Goal: Use online tool/utility: Utilize a website feature to perform a specific function

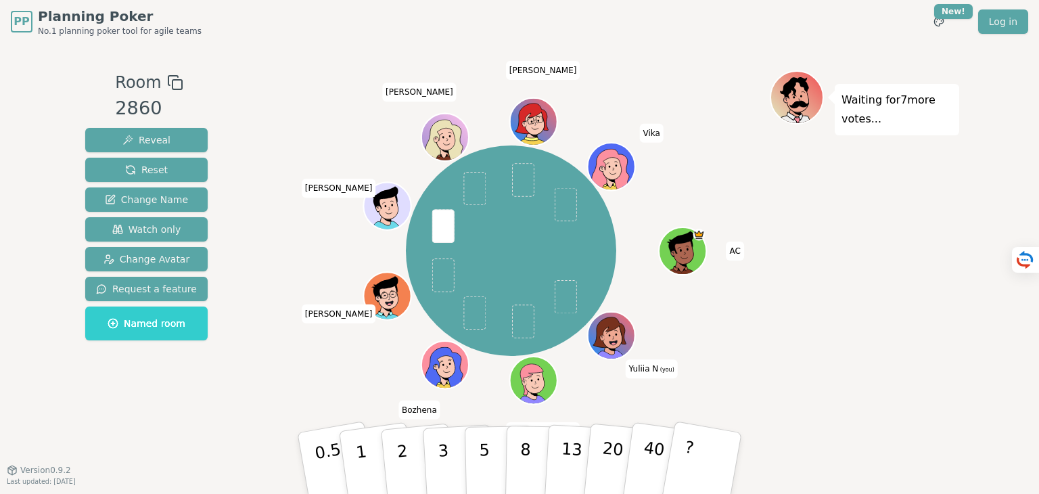
click at [976, 294] on div "PP Planning Poker No.1 planning poker tool for agile teams Toggle theme New! Lo…" at bounding box center [519, 247] width 1039 height 494
click at [450, 455] on button "3" at bounding box center [459, 462] width 74 height 105
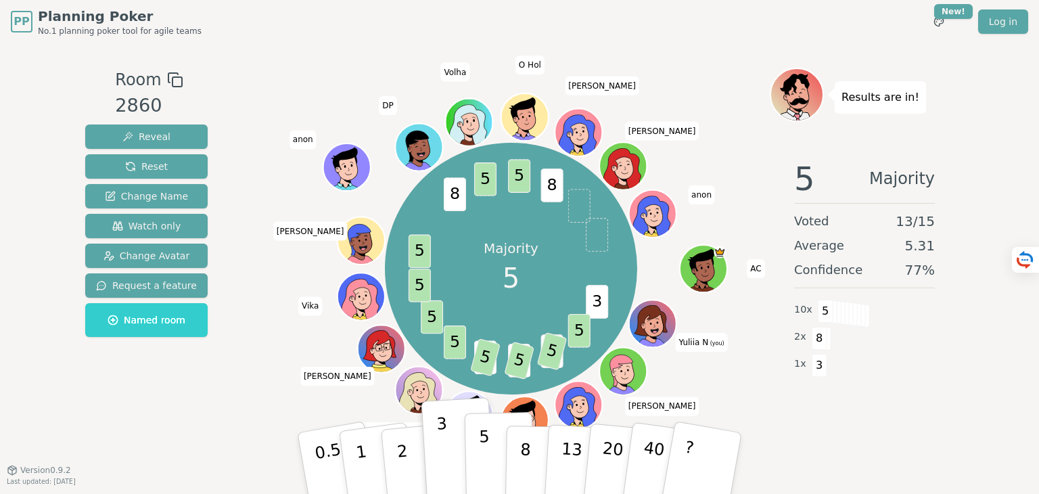
click at [489, 461] on button "5" at bounding box center [500, 463] width 70 height 103
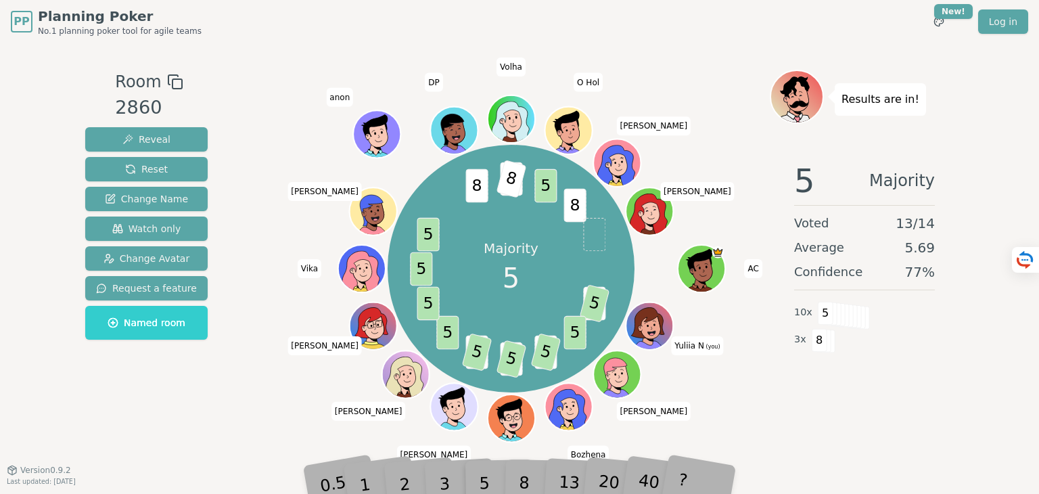
click at [0, 283] on div "PP Planning Poker No.1 planning poker tool for agile teams Toggle theme New! Lo…" at bounding box center [519, 247] width 1039 height 494
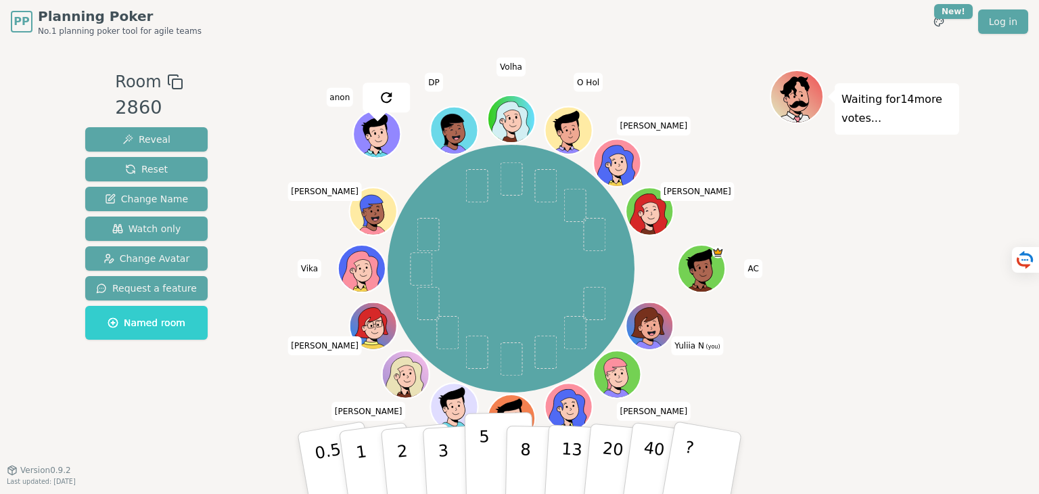
click at [492, 460] on button "5" at bounding box center [500, 463] width 70 height 103
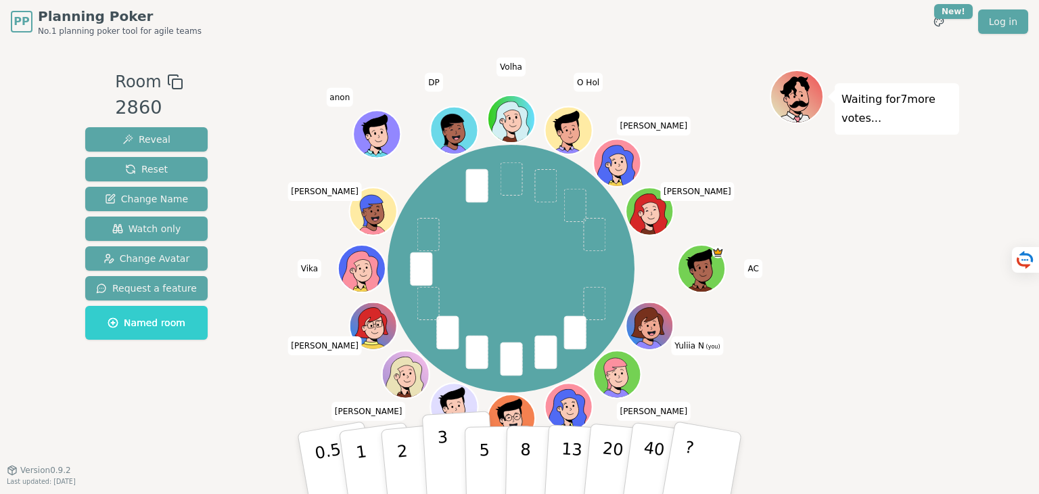
click at [433, 461] on button "3" at bounding box center [459, 462] width 74 height 105
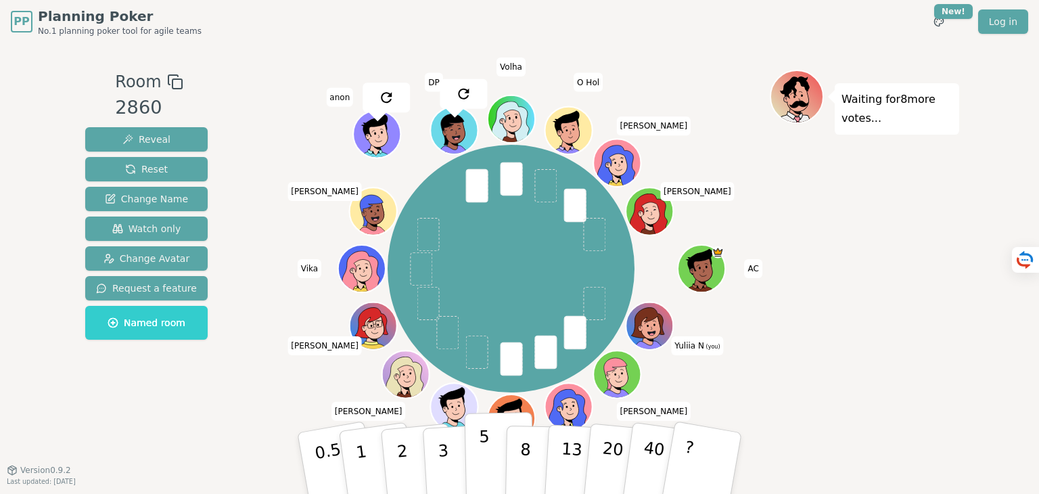
click at [479, 444] on p "5" at bounding box center [484, 463] width 11 height 73
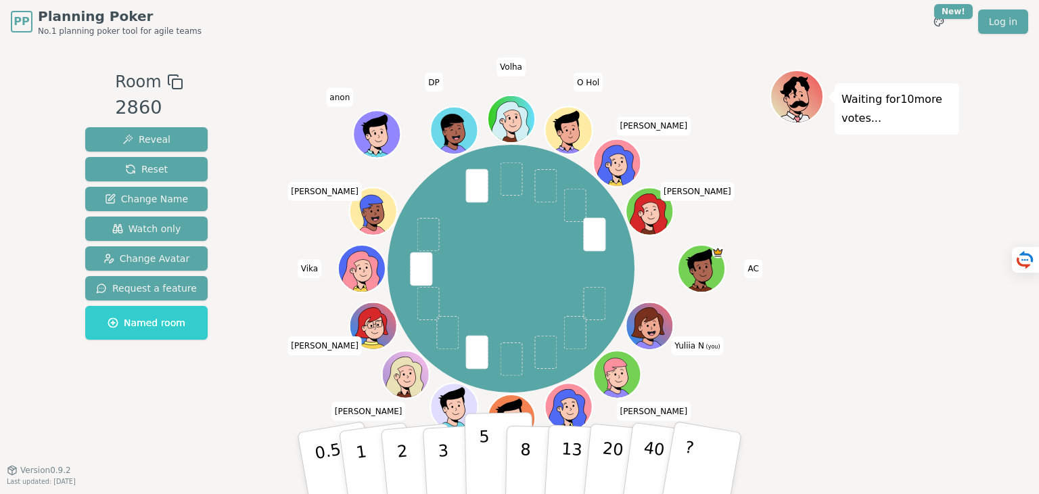
click at [479, 466] on button "5" at bounding box center [500, 463] width 70 height 103
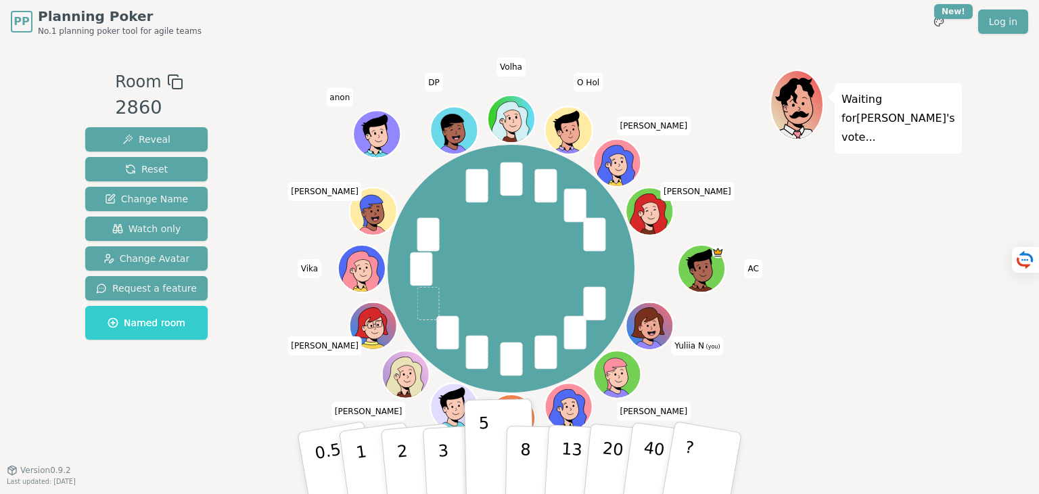
click at [967, 387] on div "PP Planning Poker No.1 planning poker tool for agile teams Toggle theme New! Lo…" at bounding box center [519, 247] width 1039 height 494
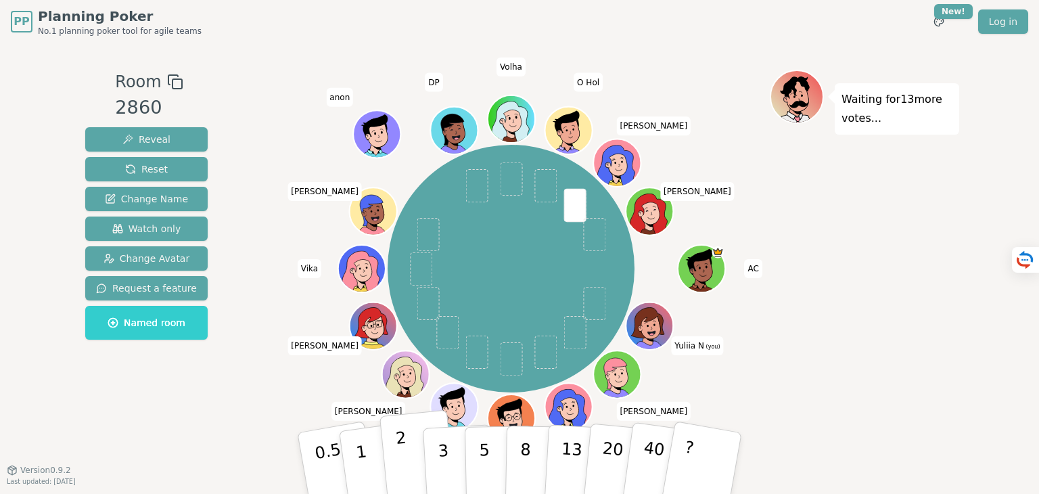
click at [413, 478] on button "2" at bounding box center [417, 464] width 77 height 108
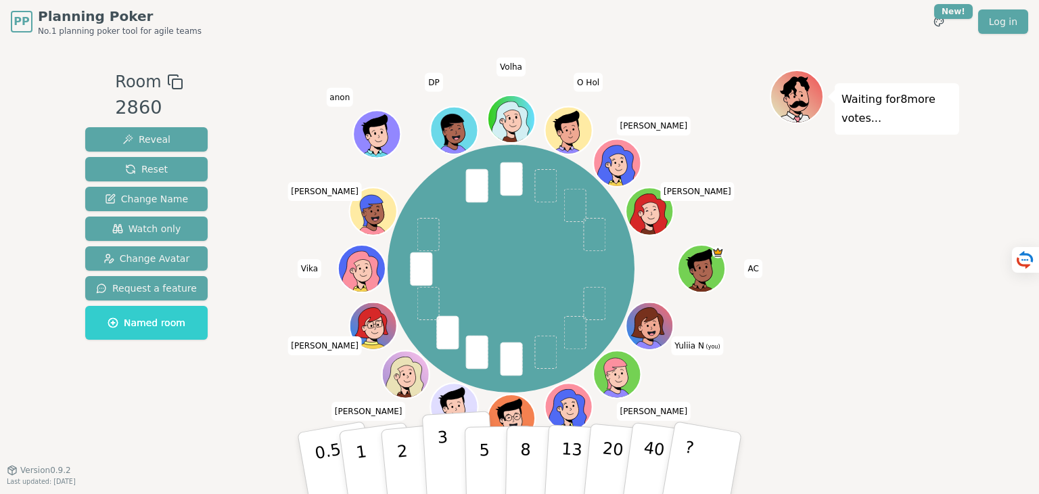
click at [438, 463] on p "3" at bounding box center [444, 464] width 15 height 74
